Goal: Communication & Community: Share content

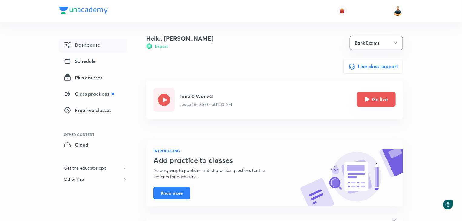
click at [383, 102] on button "Go live" at bounding box center [376, 99] width 39 height 15
